Goal: Information Seeking & Learning: Check status

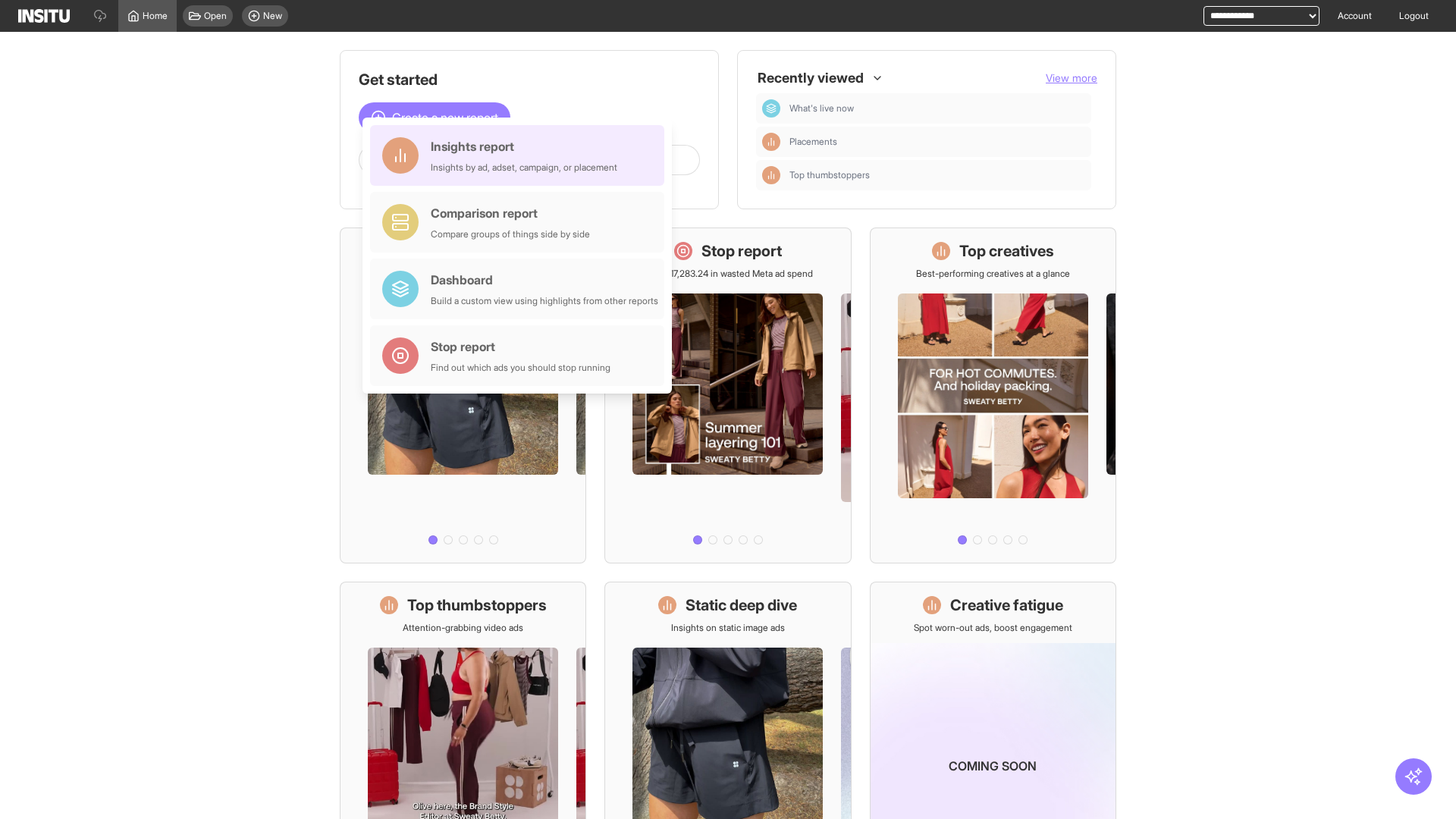
click at [522, 155] on div "Insights report Insights by ad, adset, campaign, or placement" at bounding box center [524, 155] width 187 height 36
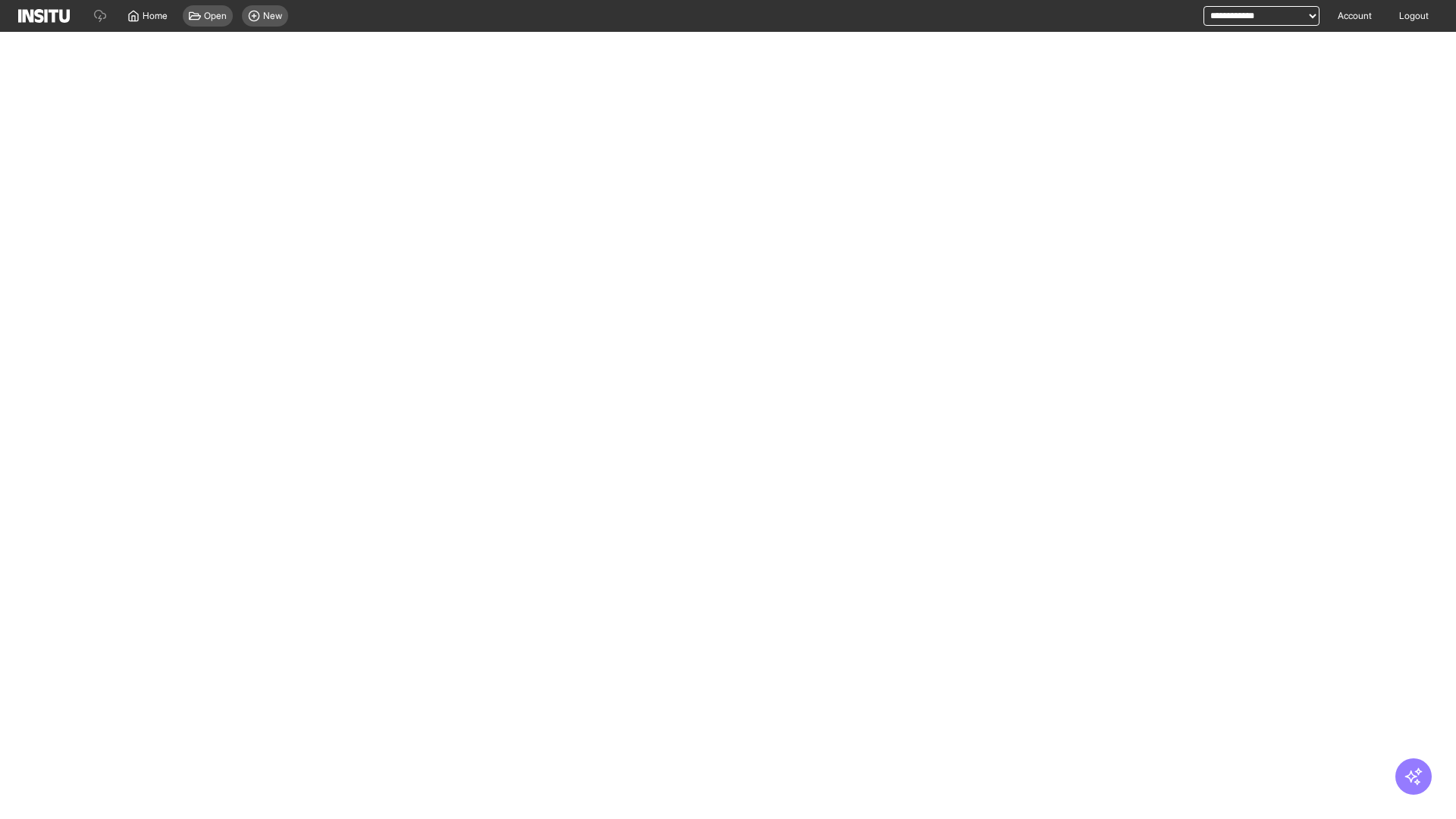
select select "**"
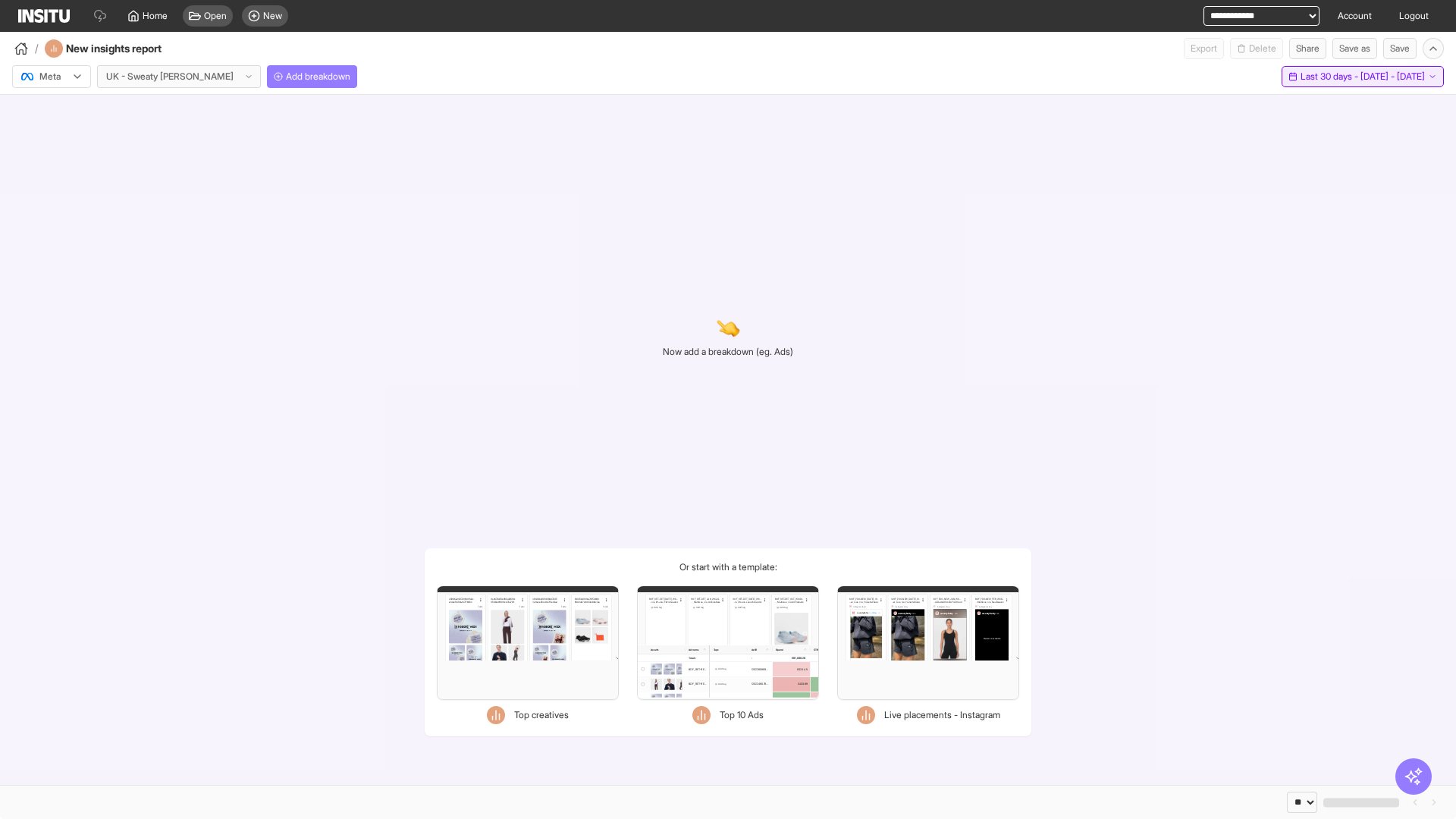
click at [1329, 76] on span "Last 30 days - [DATE] - [DATE]" at bounding box center [1363, 76] width 125 height 12
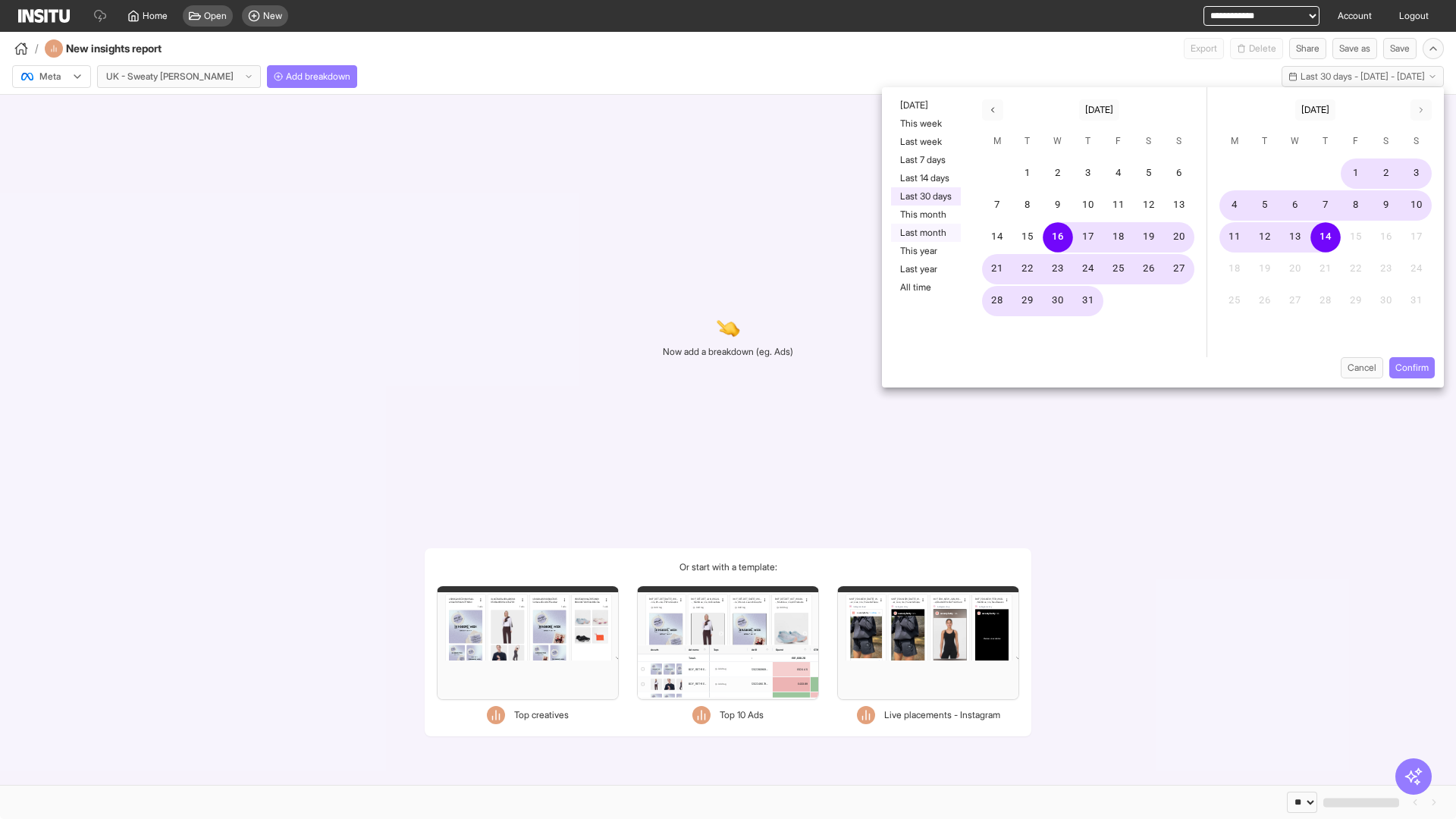
click at [924, 233] on button "Last month" at bounding box center [926, 232] width 70 height 18
